Goal: Task Accomplishment & Management: Manage account settings

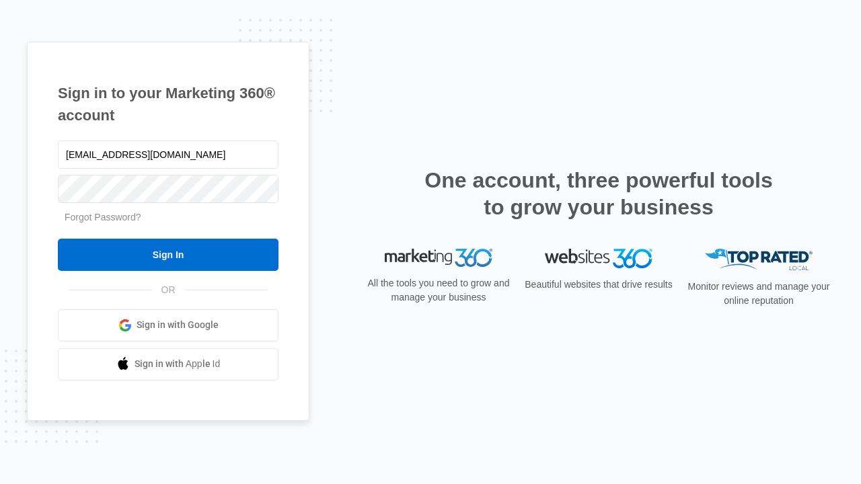
type input "dankie614@gmail.com"
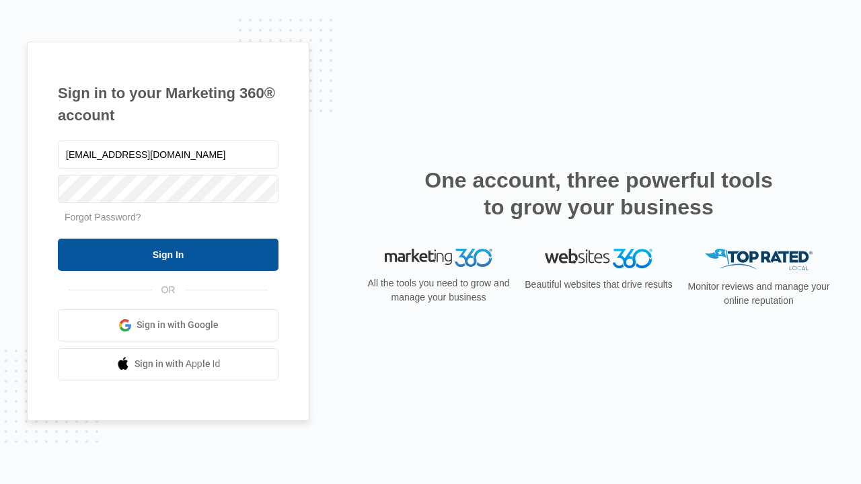
click at [168, 254] on input "Sign In" at bounding box center [168, 255] width 221 height 32
